Goal: Find contact information: Find contact information

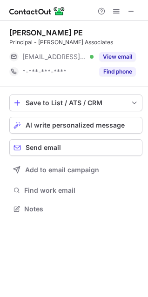
scroll to position [203, 148]
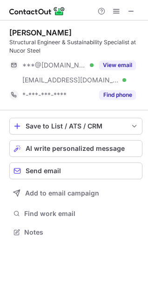
scroll to position [226, 148]
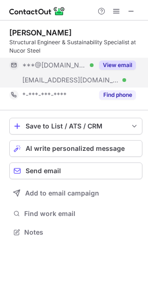
click at [117, 64] on button "View email" at bounding box center [117, 65] width 37 height 9
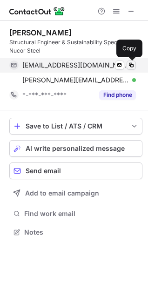
click at [131, 62] on span at bounding box center [131, 65] width 7 height 7
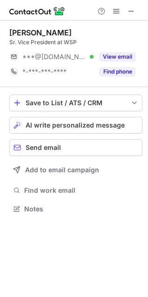
scroll to position [203, 148]
